Goal: Transaction & Acquisition: Purchase product/service

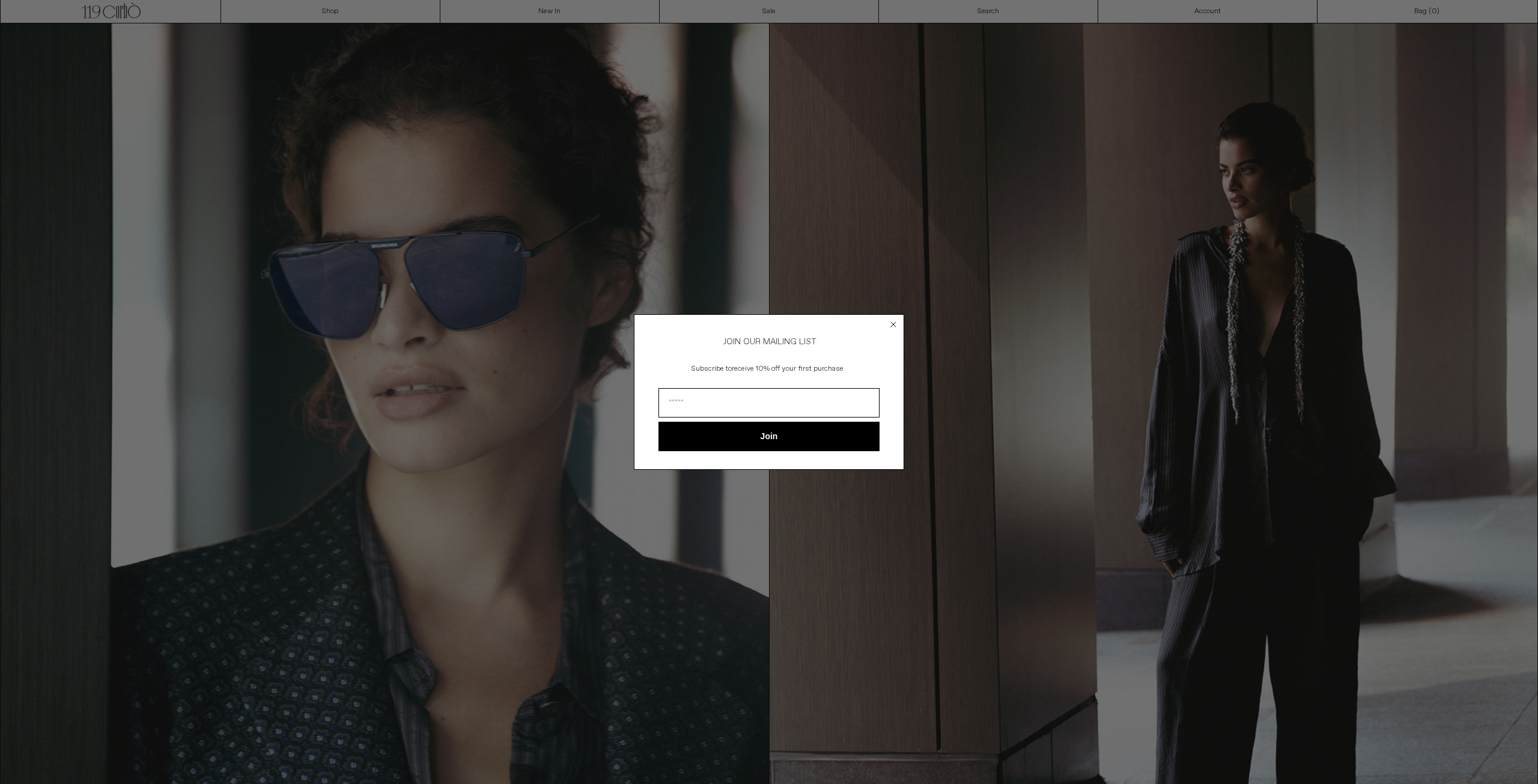
drag, startPoint x: 1534, startPoint y: 120, endPoint x: 1536, endPoint y: 215, distance: 95.0
click at [897, 320] on circle "Close dialog" at bounding box center [894, 325] width 11 height 11
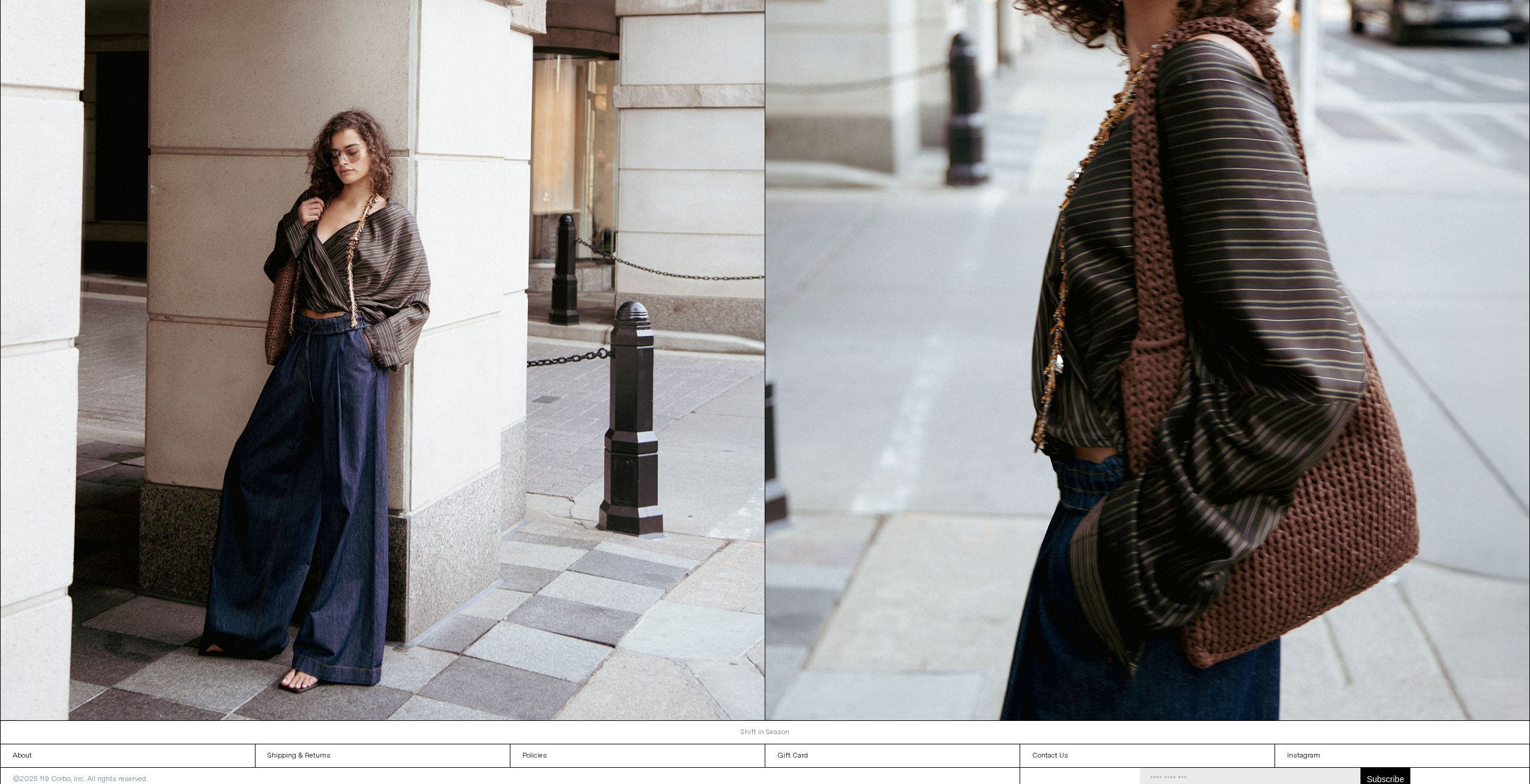
scroll to position [2166, 0]
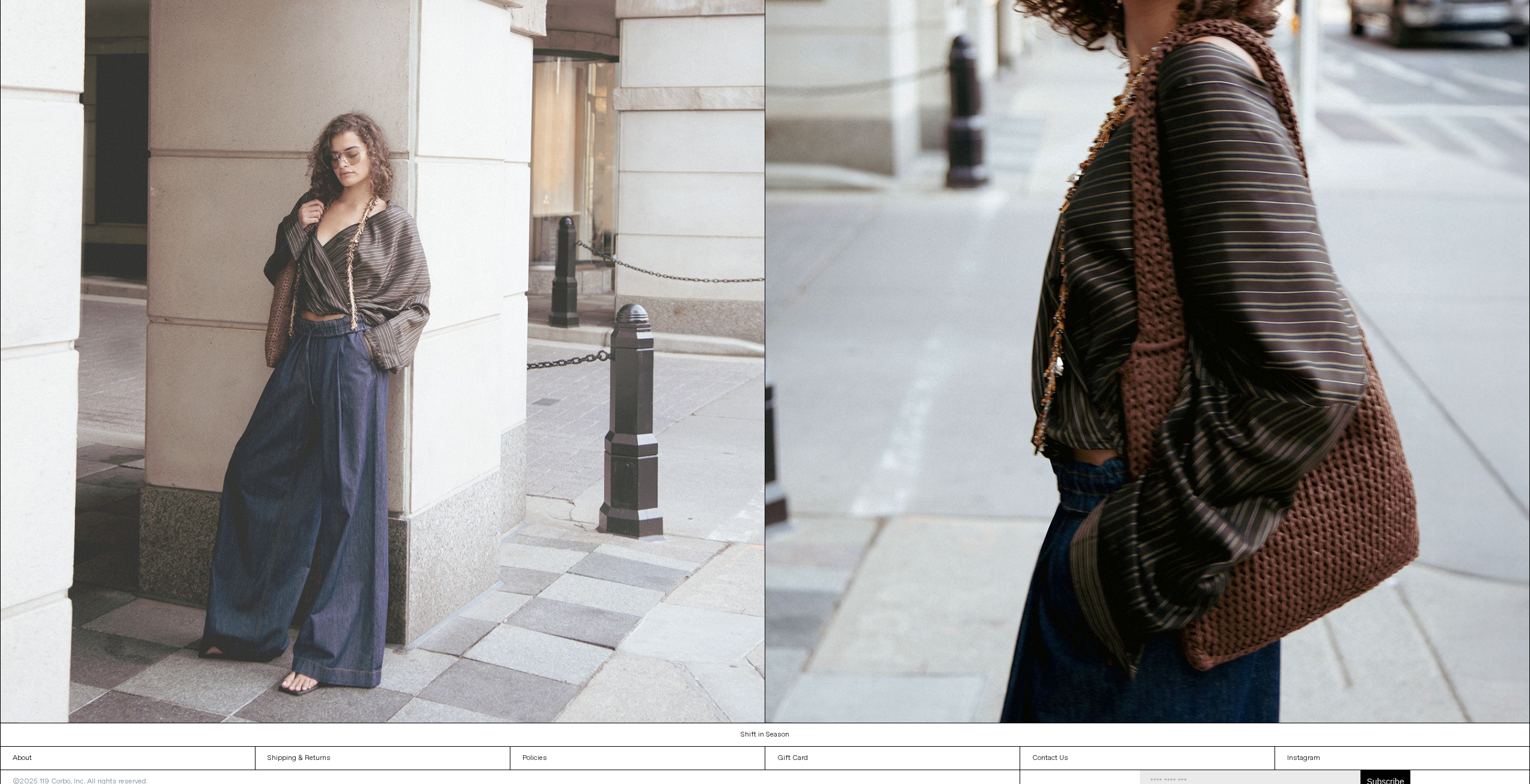
click at [376, 270] on img at bounding box center [382, 244] width 764 height 958
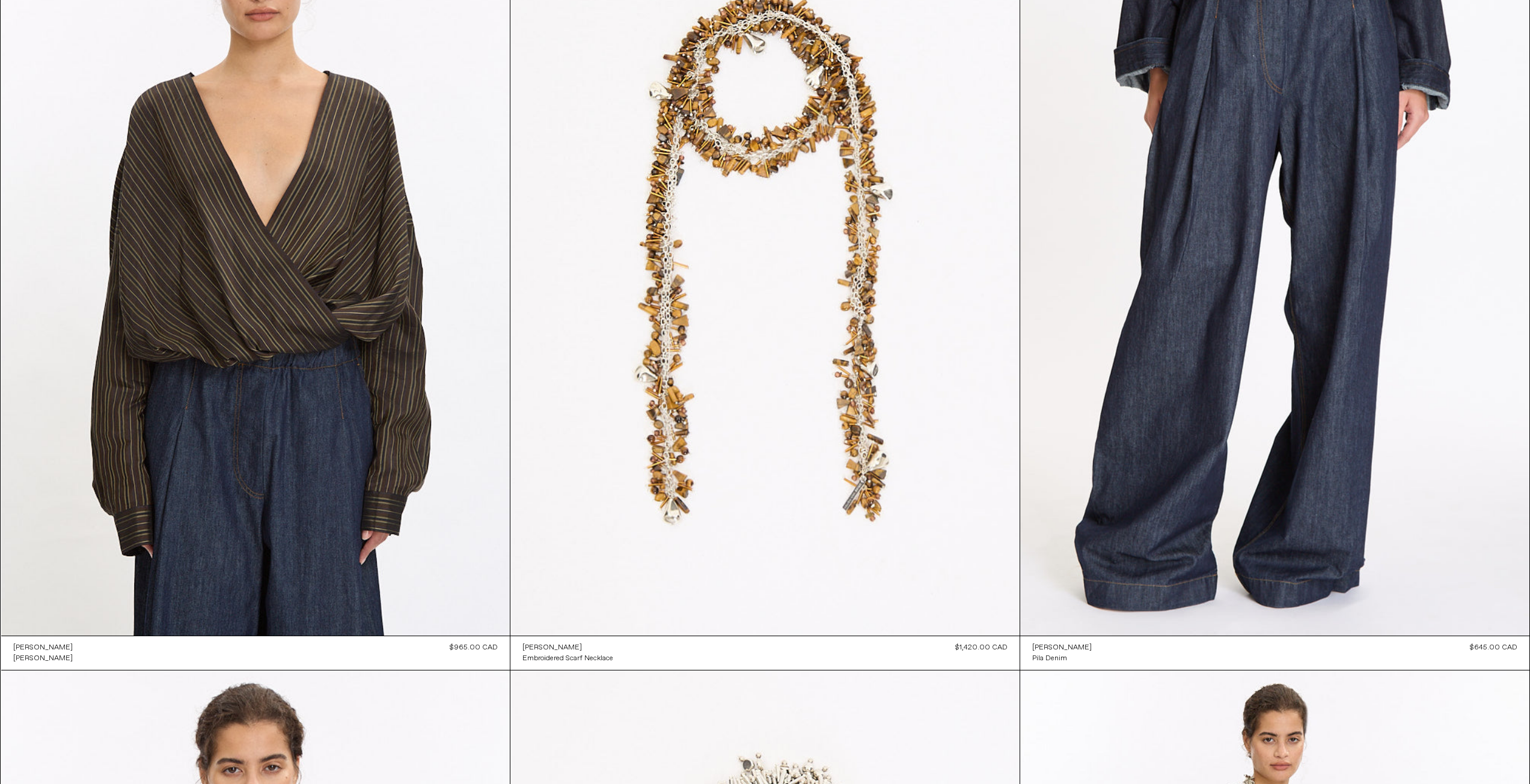
scroll to position [156, 0]
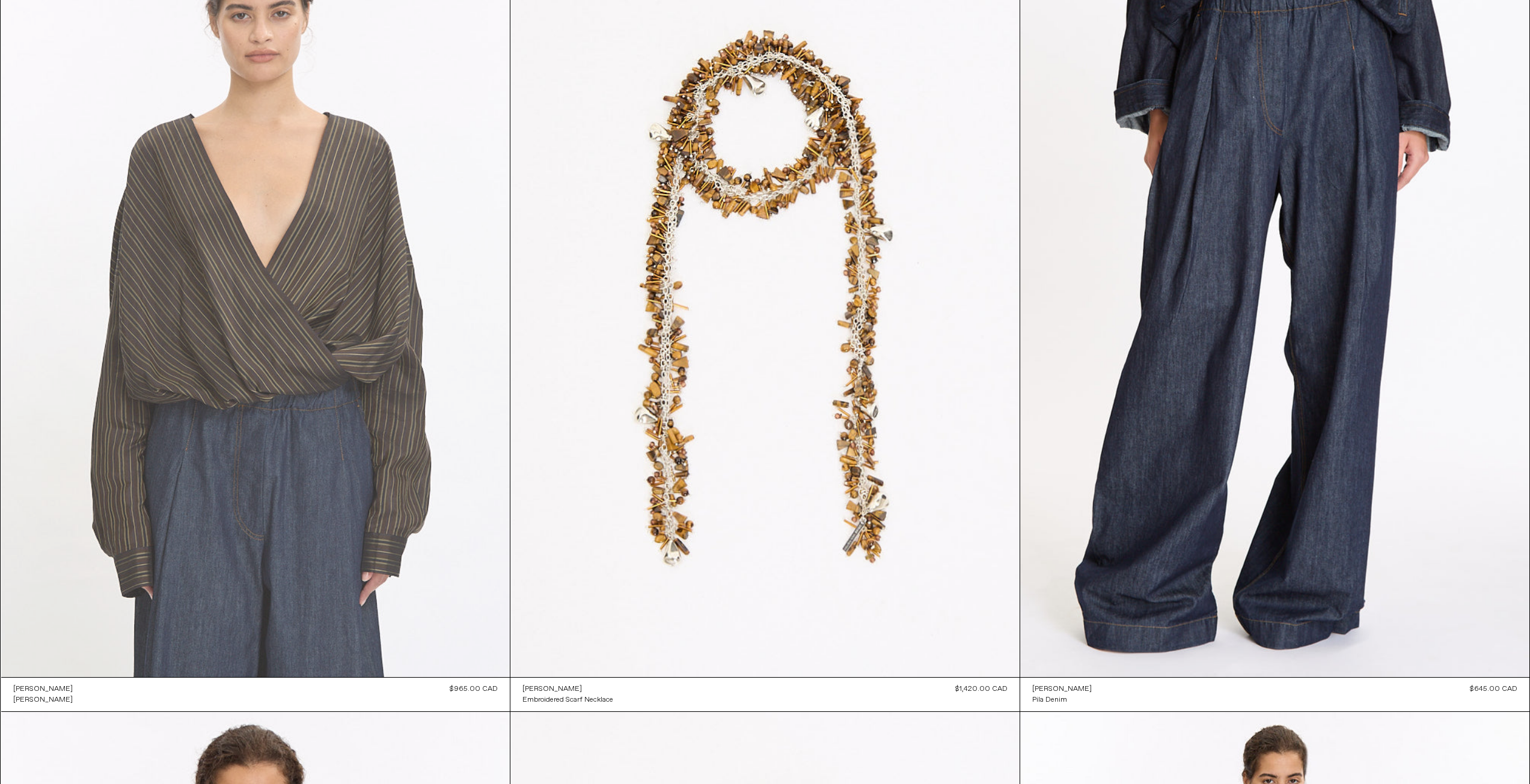
click at [315, 265] on at bounding box center [255, 296] width 509 height 763
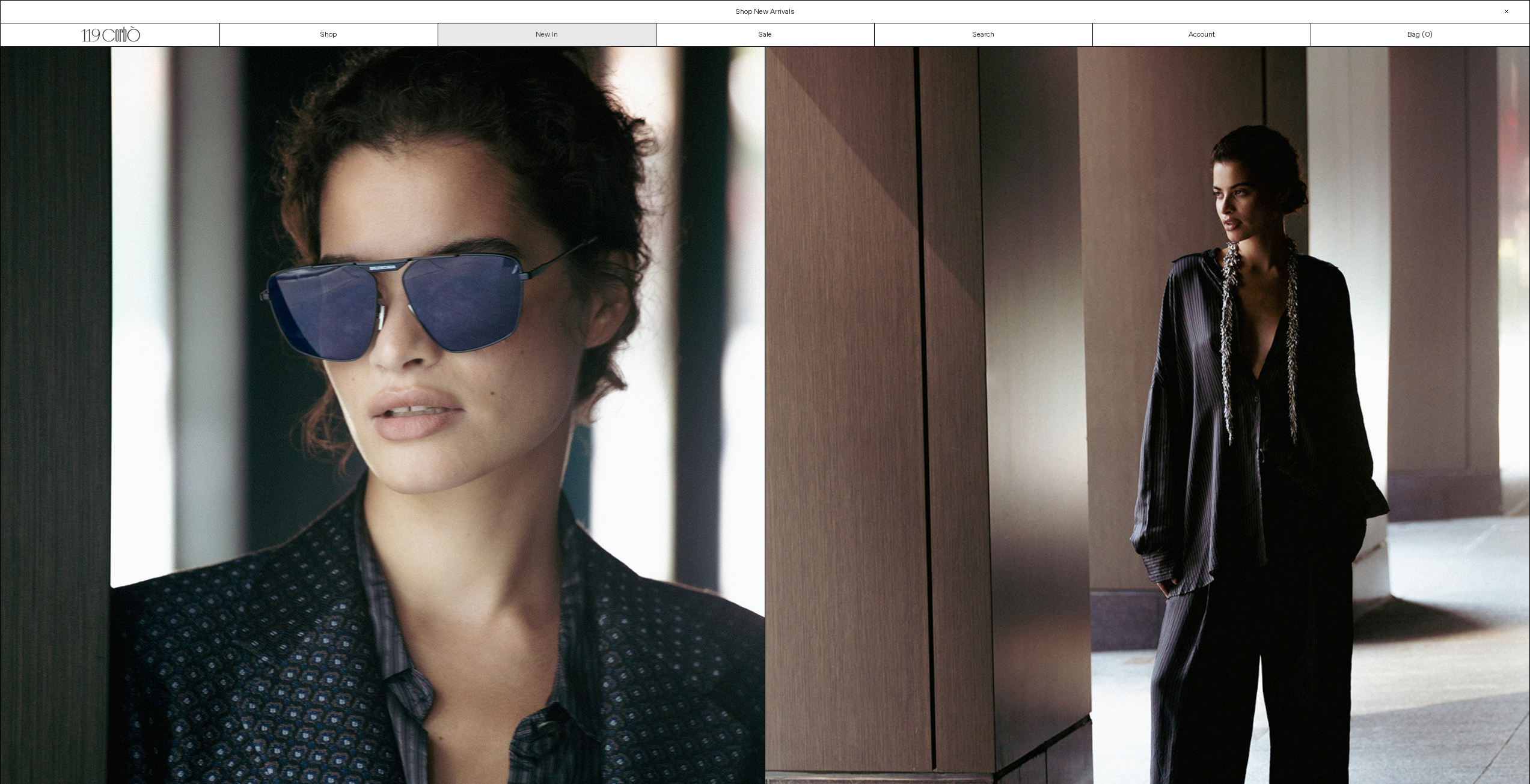
click at [519, 29] on link "New In" at bounding box center [548, 35] width 218 height 23
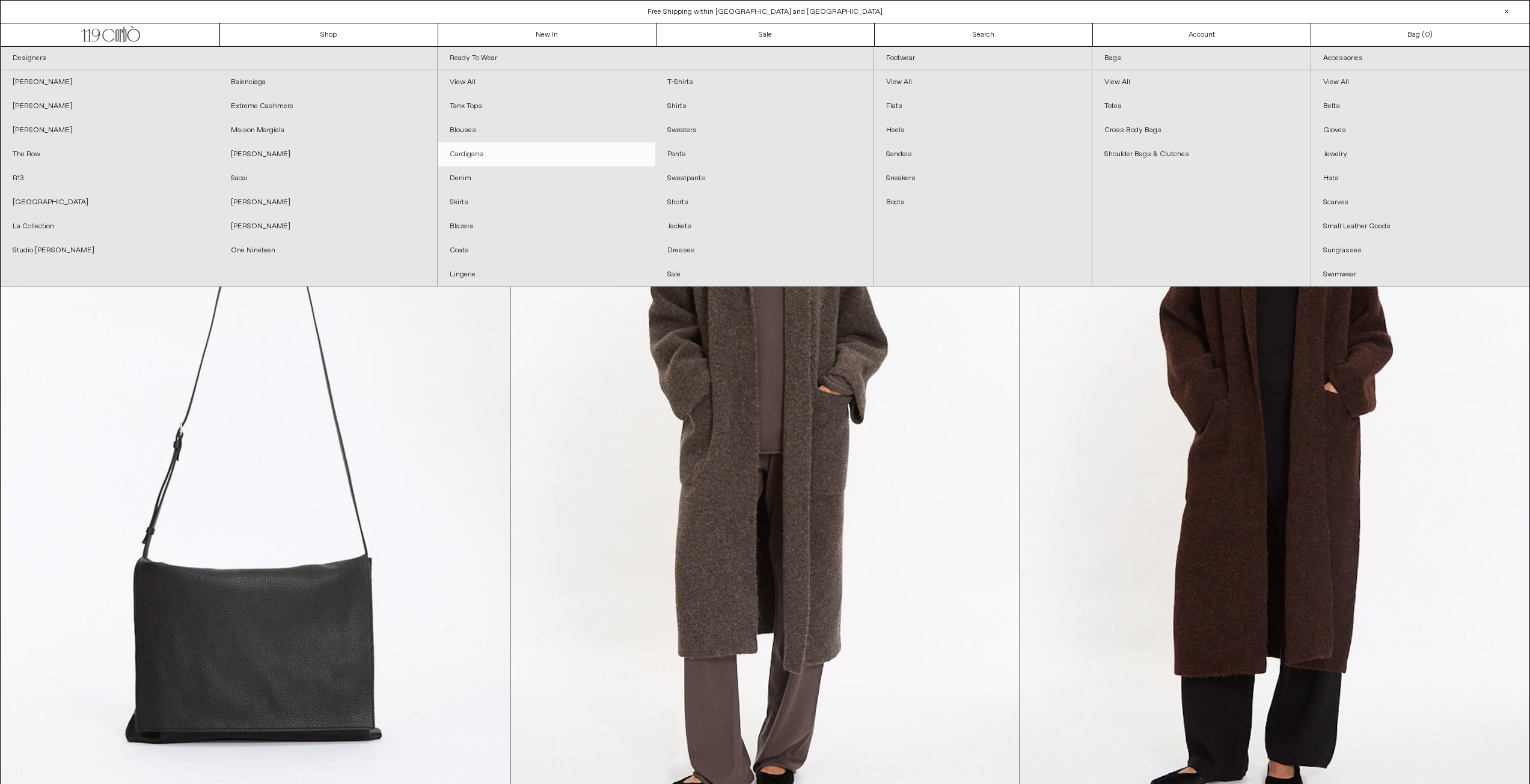
click at [467, 154] on link "Cardigans" at bounding box center [547, 155] width 218 height 24
